Goal: Task Accomplishment & Management: Manage account settings

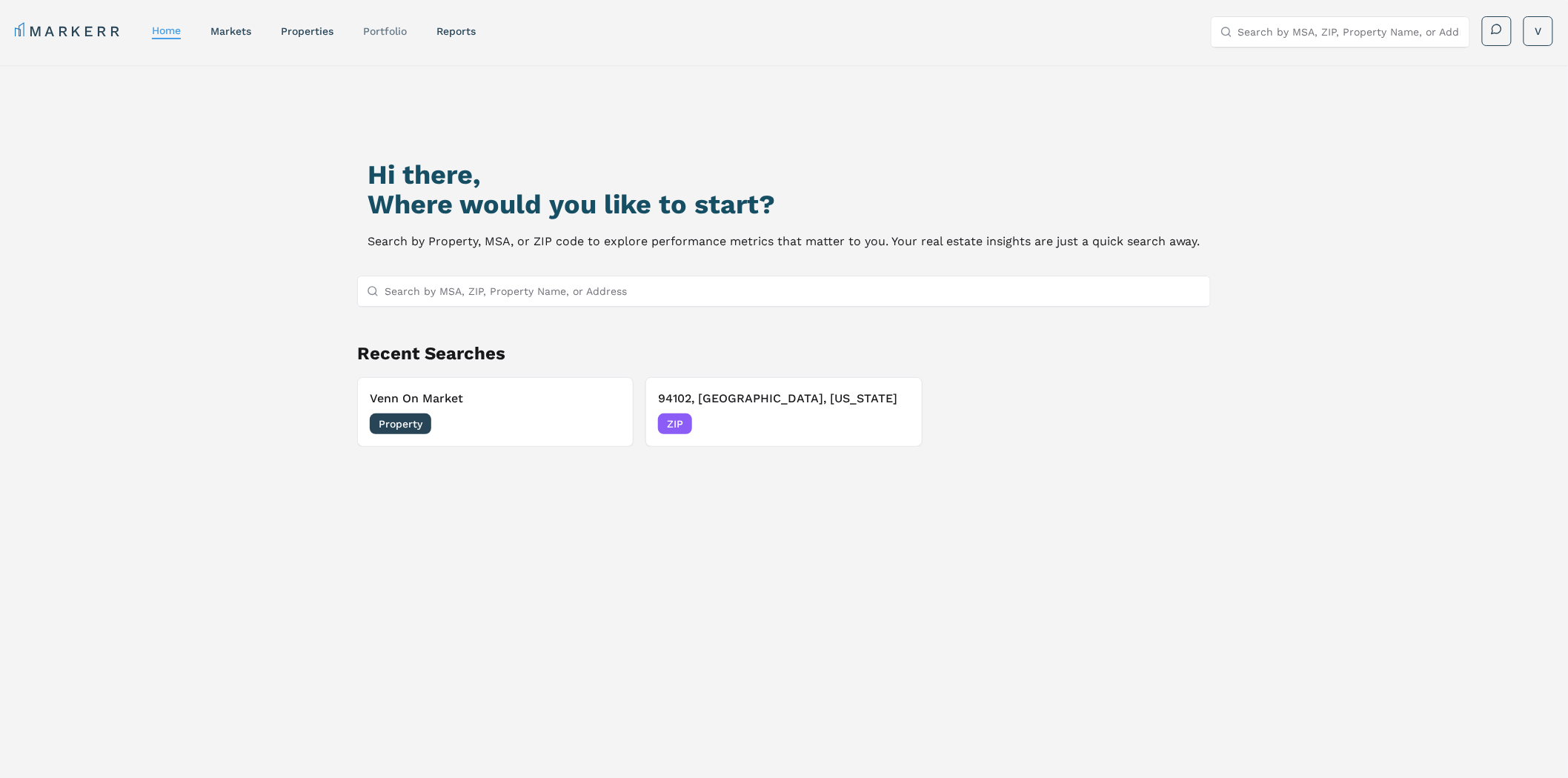
click at [398, 32] on link "Portfolio" at bounding box center [385, 31] width 44 height 12
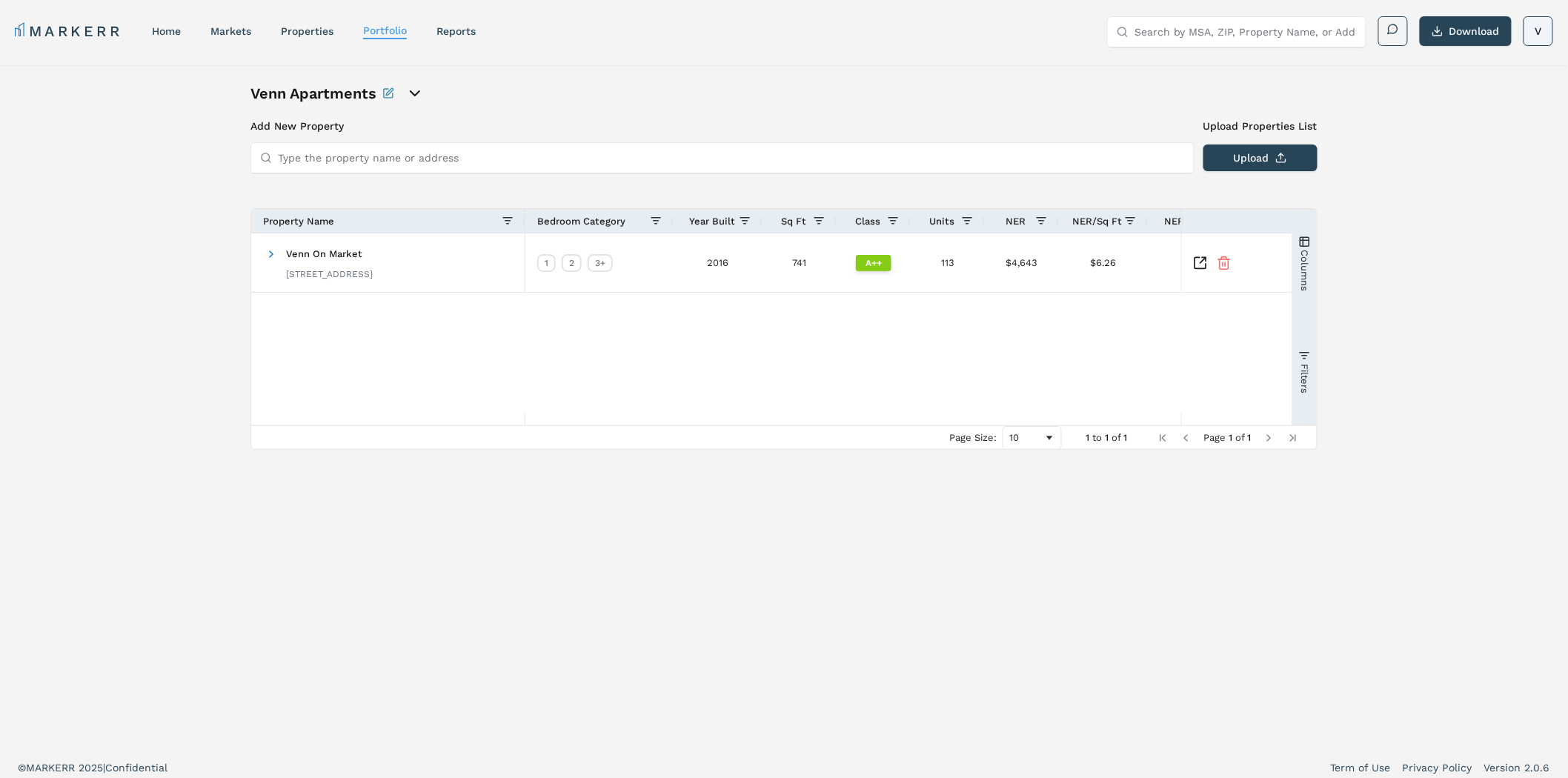
click at [1544, 33] on html "MARKERR home markets properties Portfolio reports Search by MSA, ZIP, Property …" at bounding box center [784, 393] width 1568 height 786
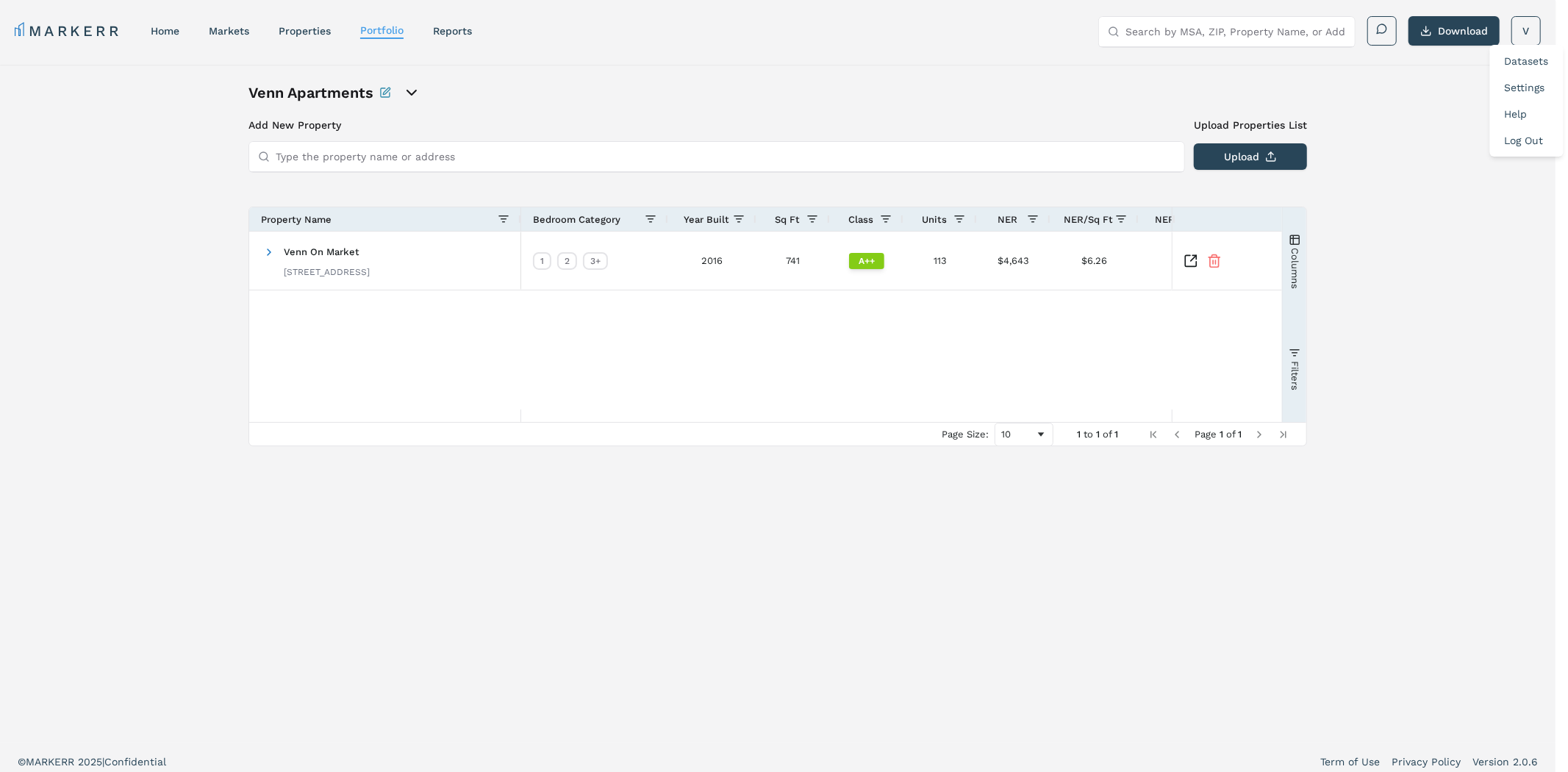
click at [1539, 144] on link "Log Out" at bounding box center [1524, 140] width 39 height 11
